Goal: Information Seeking & Learning: Check status

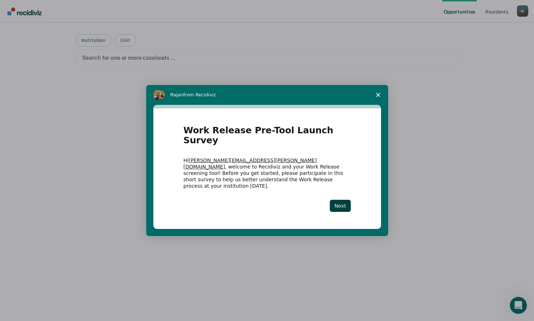
click at [375, 101] on span "Close survey" at bounding box center [378, 95] width 20 height 20
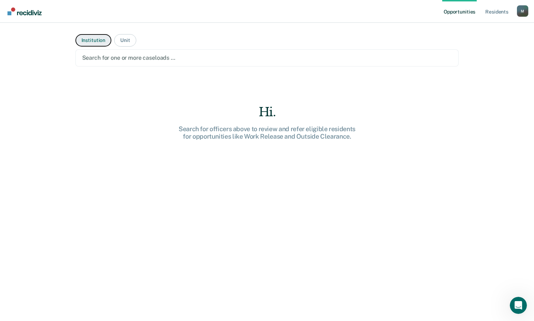
click at [91, 38] on button "Institution" at bounding box center [93, 40] width 36 height 12
click at [110, 58] on div at bounding box center [267, 58] width 370 height 8
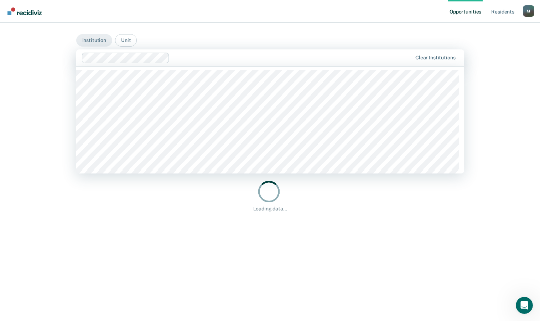
click at [36, 59] on div "Opportunities Resident s [PERSON_NAME][EMAIL_ADDRESS][PERSON_NAME][DOMAIN_NAME]…" at bounding box center [270, 160] width 540 height 321
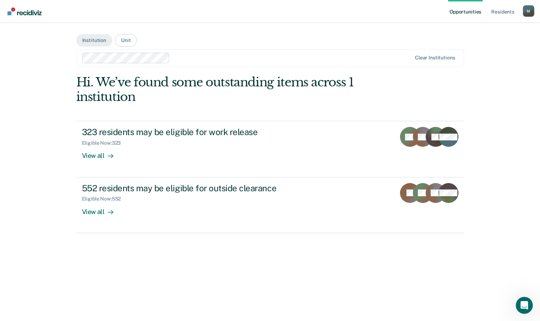
click at [38, 197] on div "Opportunities Resident s [PERSON_NAME][EMAIL_ADDRESS][PERSON_NAME][DOMAIN_NAME]…" at bounding box center [270, 160] width 540 height 321
click at [51, 145] on div "Opportunities Resident s [PERSON_NAME][EMAIL_ADDRESS][PERSON_NAME][DOMAIN_NAME]…" at bounding box center [270, 160] width 540 height 321
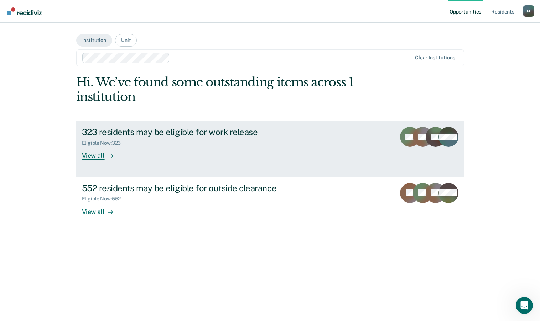
click at [148, 139] on div "Eligible Now : 323" at bounding box center [207, 141] width 250 height 9
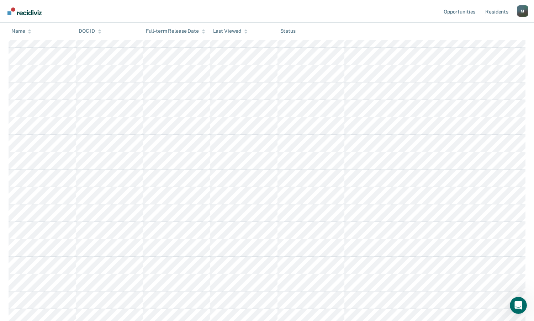
scroll to position [925, 0]
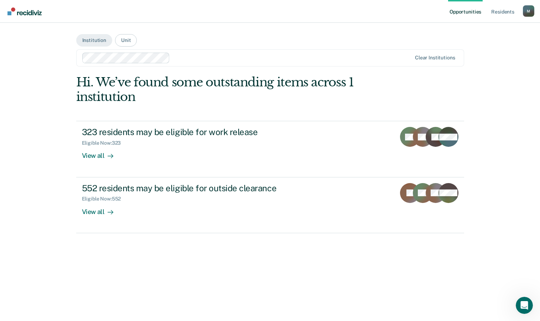
click at [34, 162] on div "Opportunities Resident s [PERSON_NAME][EMAIL_ADDRESS][PERSON_NAME][DOMAIN_NAME]…" at bounding box center [270, 160] width 540 height 321
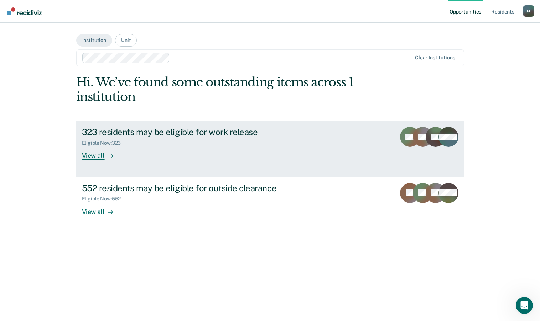
click at [107, 138] on div "Eligible Now : 323" at bounding box center [207, 141] width 250 height 9
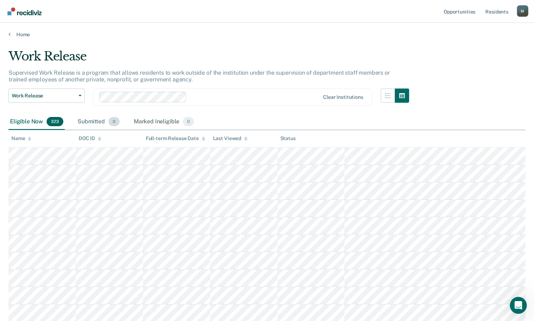
click at [89, 122] on div "Submitted 0" at bounding box center [98, 122] width 45 height 16
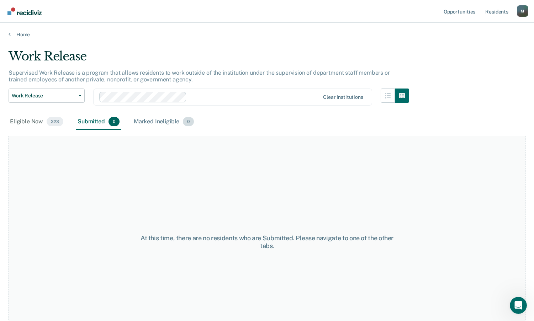
click at [156, 123] on div "Marked Ineligible 0" at bounding box center [163, 122] width 63 height 16
click at [29, 122] on div "Eligible Now 323" at bounding box center [37, 122] width 56 height 16
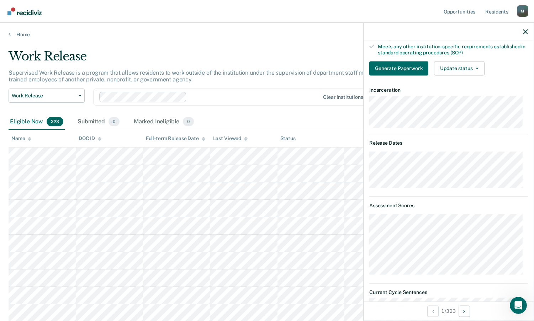
scroll to position [427, 0]
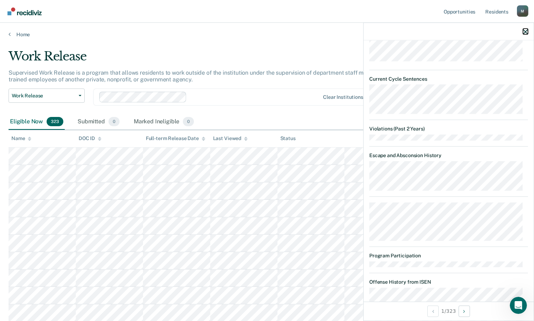
click at [525, 32] on icon "button" at bounding box center [525, 31] width 5 height 5
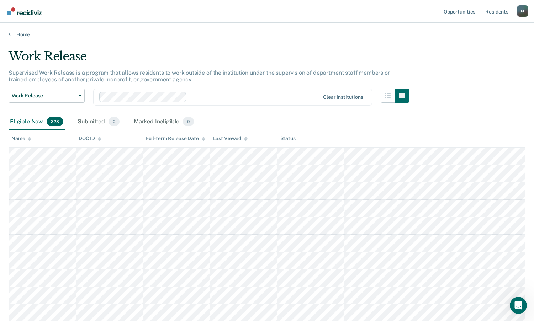
click at [7, 34] on div "Home" at bounding box center [267, 30] width 534 height 15
click at [21, 34] on link "Home" at bounding box center [267, 34] width 517 height 6
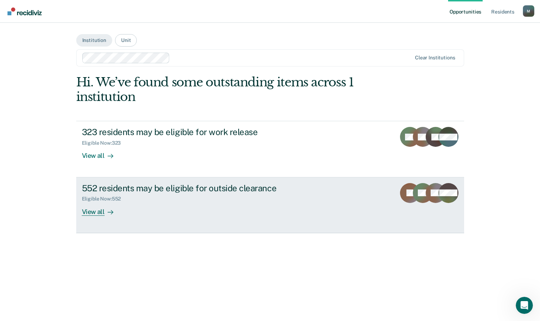
click at [191, 191] on div "552 residents may be eligible for outside clearance" at bounding box center [207, 188] width 250 height 10
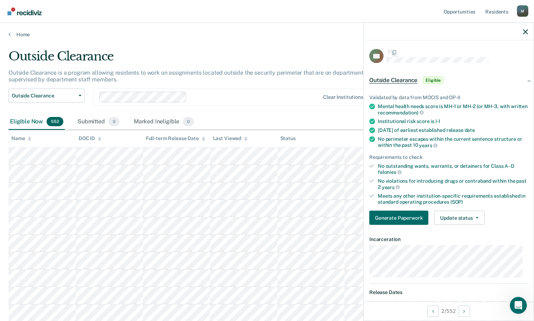
scroll to position [356, 0]
